Goal: Obtain resource: Download file/media

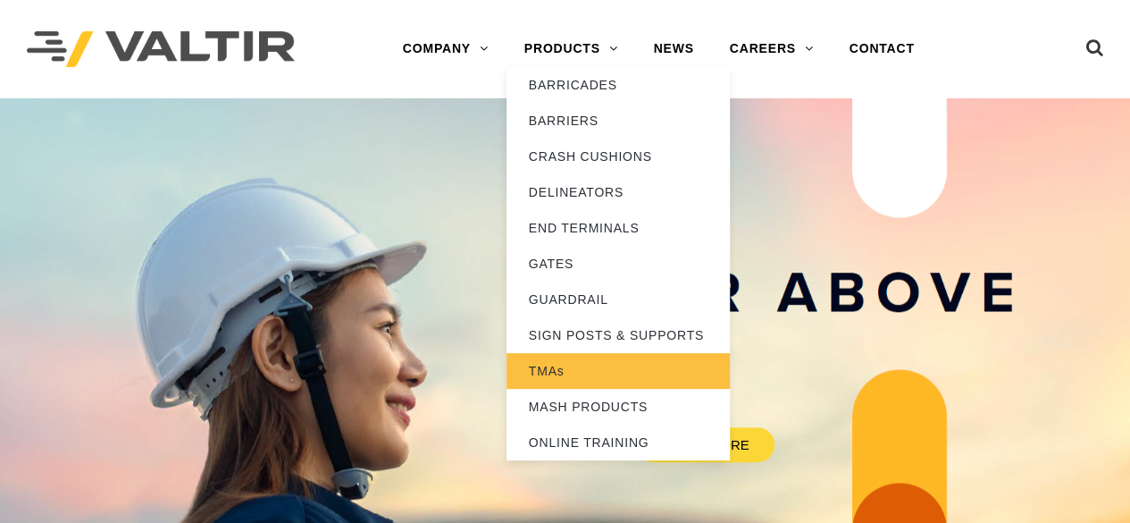
click at [543, 367] on link "TMAs" at bounding box center [618, 371] width 223 height 36
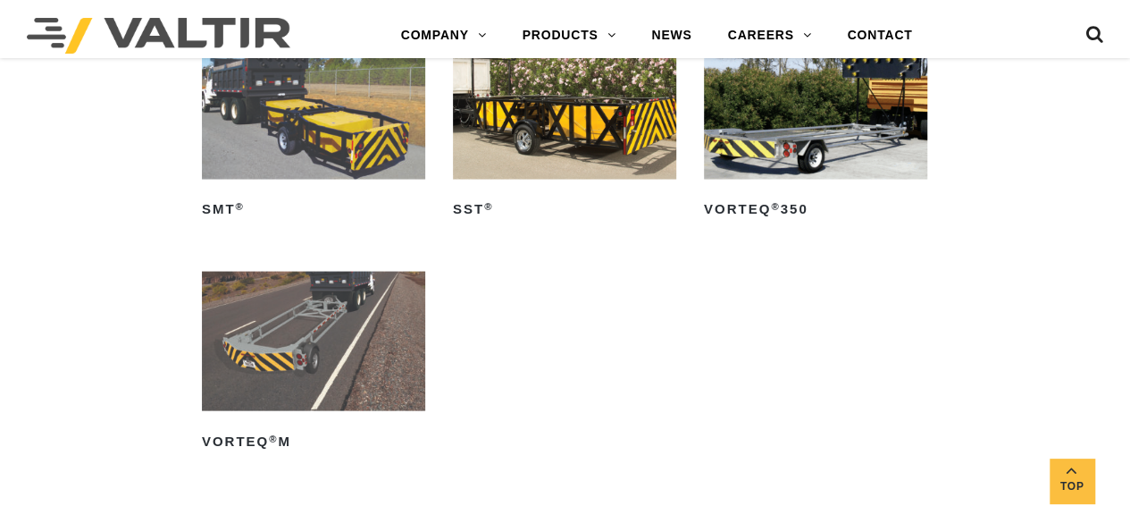
scroll to position [1519, 0]
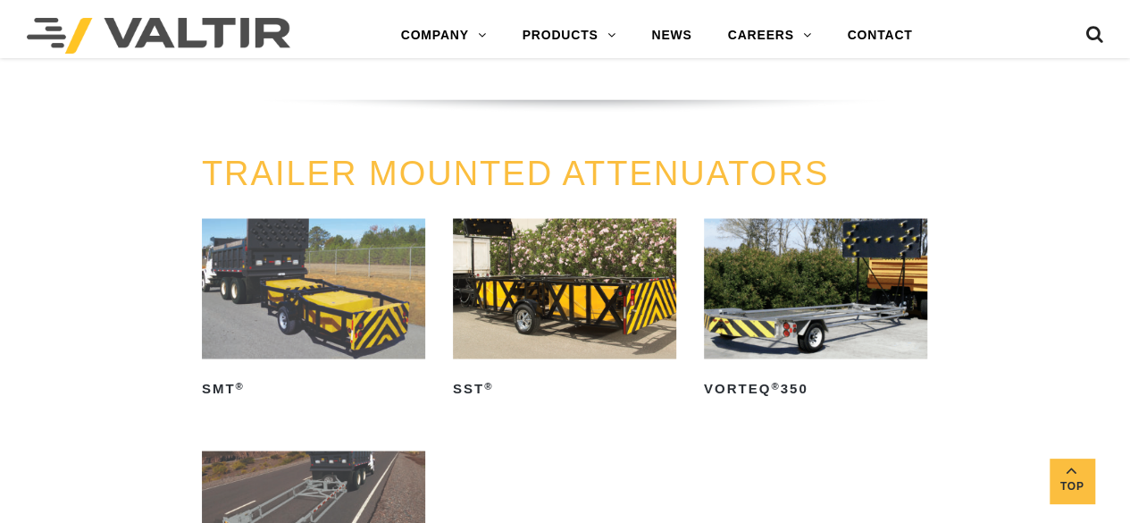
click at [576, 280] on img at bounding box center [564, 287] width 223 height 139
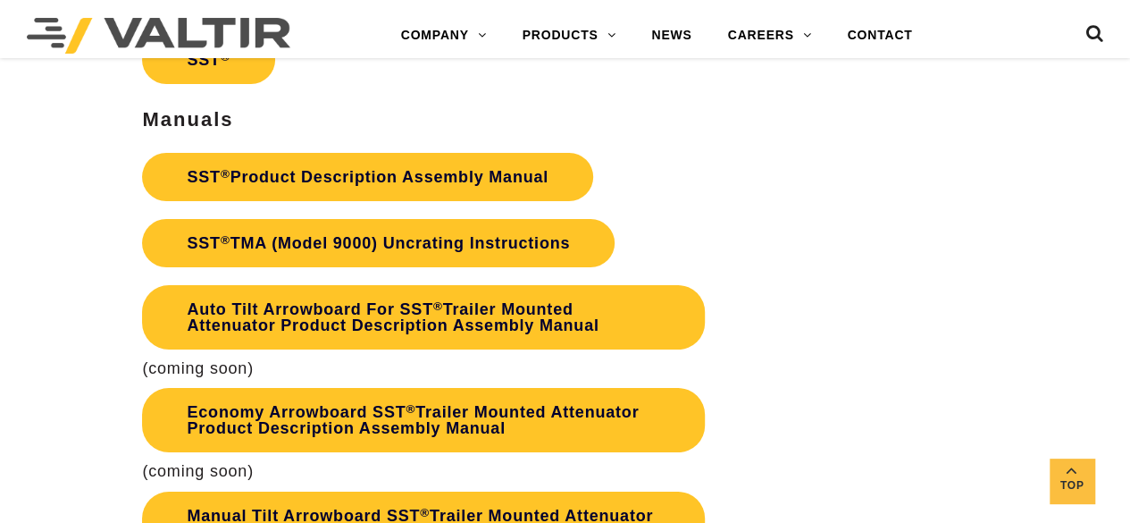
scroll to position [3128, 0]
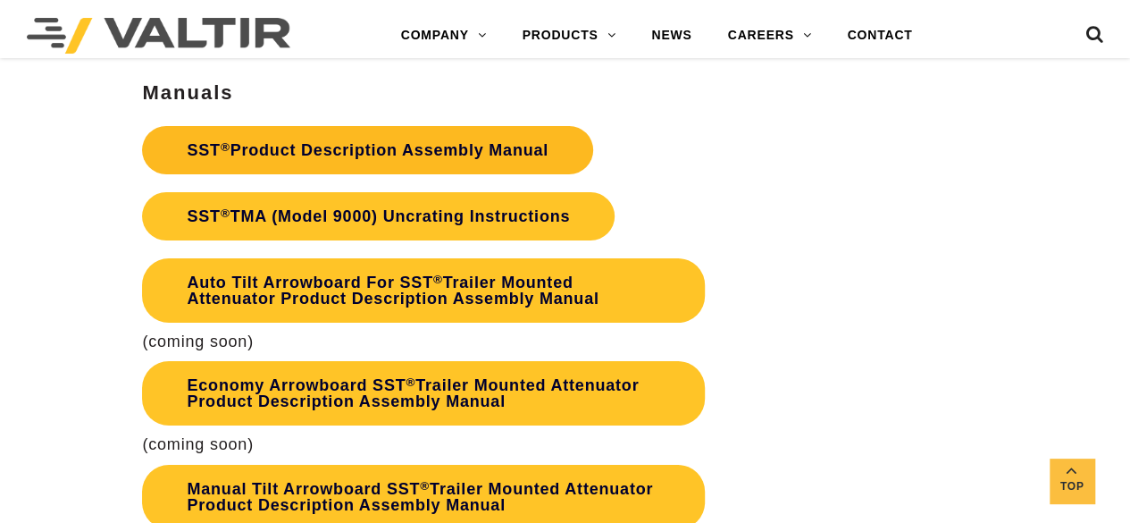
click at [450, 174] on link "SST ® Product Description Assembly Manual" at bounding box center [367, 150] width 451 height 48
